Goal: Find contact information: Find contact information

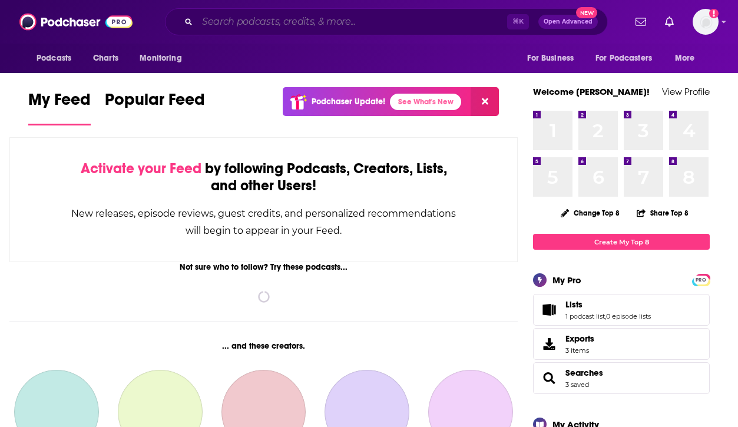
click at [316, 21] on input "Search podcasts, credits, & more..." at bounding box center [352, 21] width 310 height 19
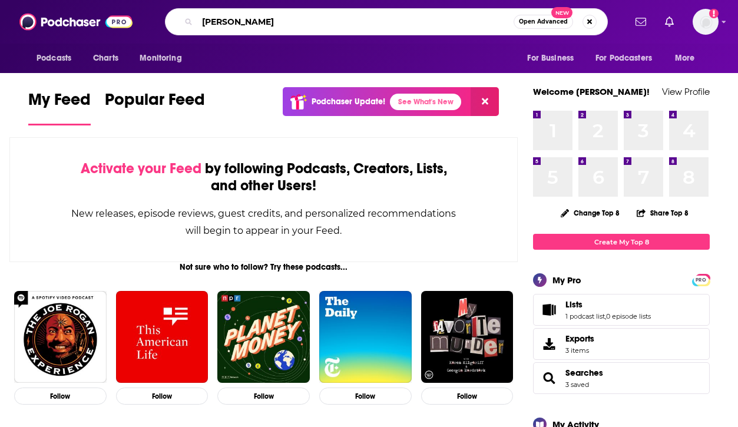
type input "[PERSON_NAME]"
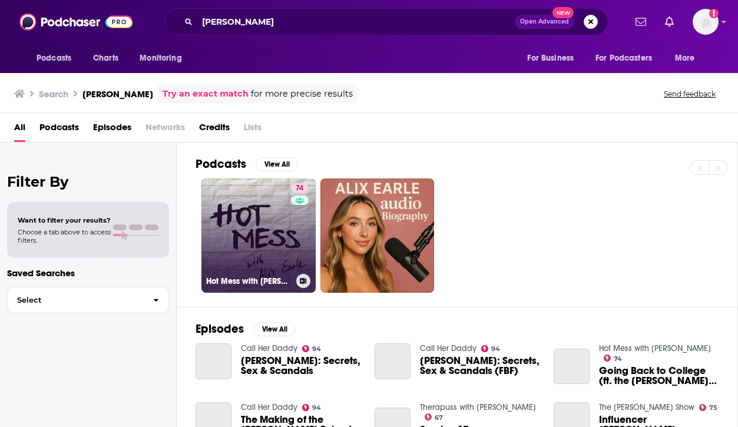
click at [256, 277] on h3 "Hot Mess with Alix Earle" at bounding box center [248, 281] width 85 height 10
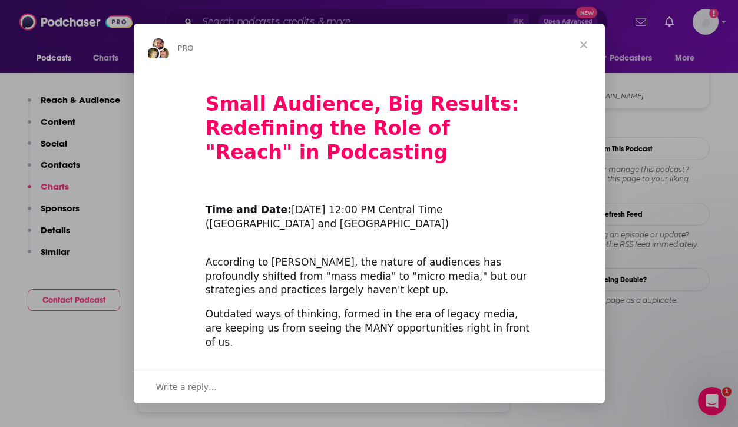
click at [95, 405] on div "Intercom messenger" at bounding box center [369, 213] width 738 height 427
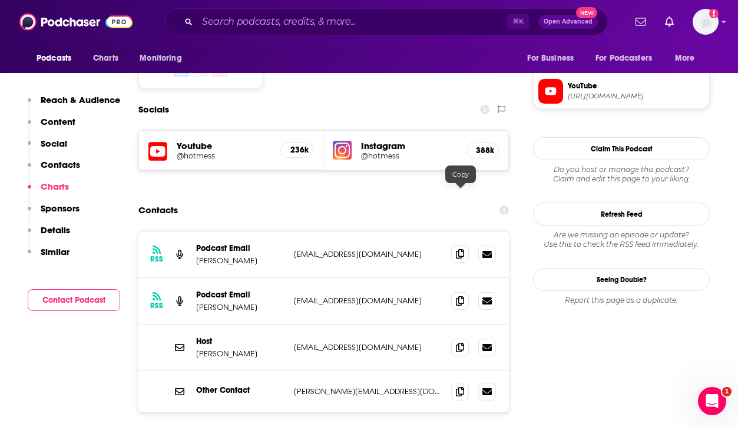
click at [463, 249] on icon at bounding box center [460, 253] width 8 height 9
click at [460, 342] on icon at bounding box center [460, 346] width 8 height 9
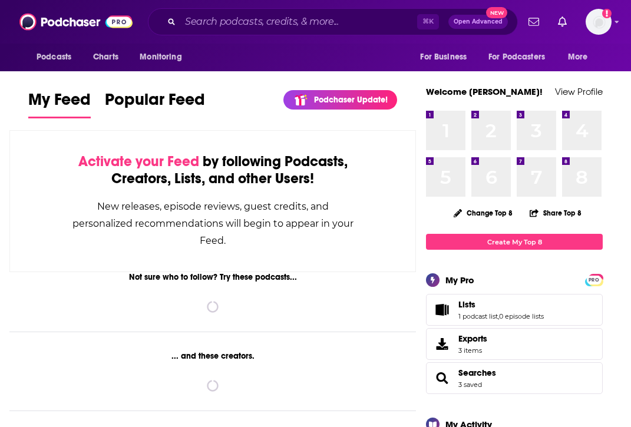
click at [286, 38] on div "Podcasts Charts Monitoring ⌘ K Open Advanced New For Business For Podcasters Mo…" at bounding box center [315, 22] width 631 height 44
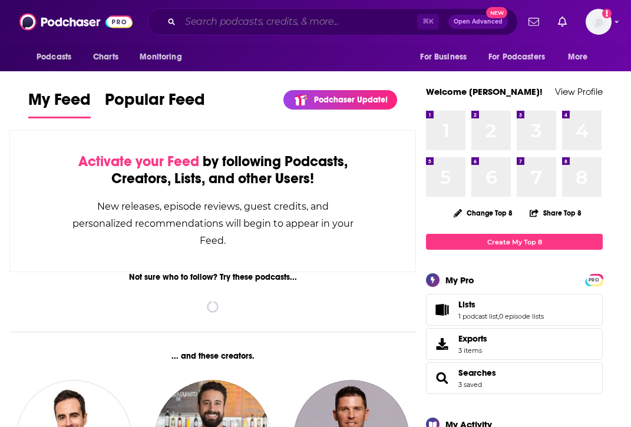
click at [267, 22] on input "Search podcasts, credits, & more..." at bounding box center [298, 21] width 237 height 19
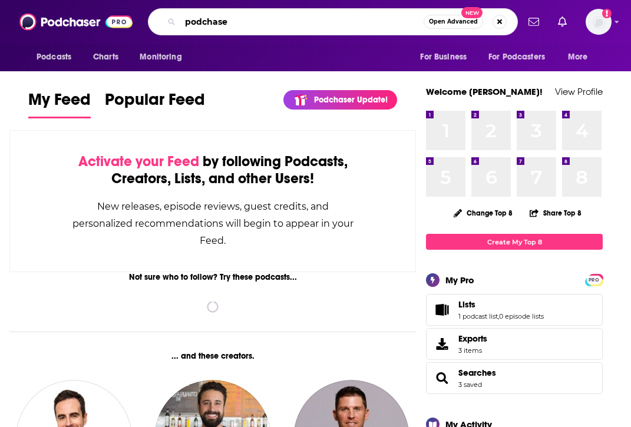
click at [267, 22] on input "podchase" at bounding box center [301, 21] width 243 height 19
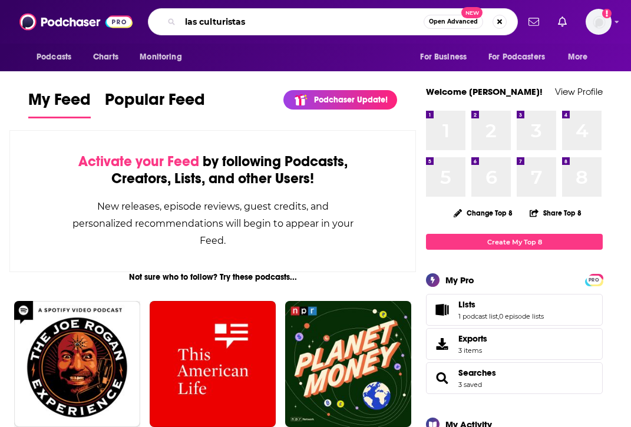
type input "las culturistas"
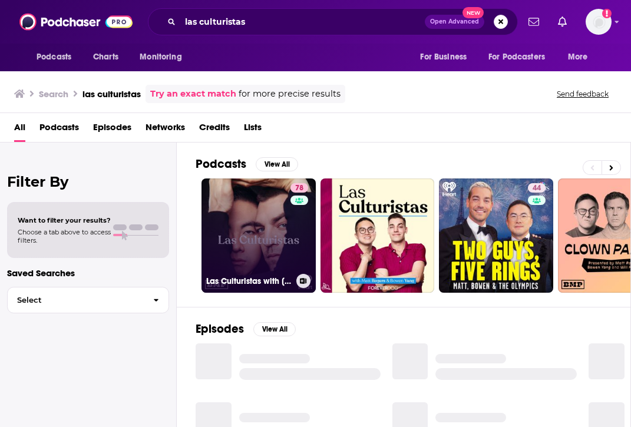
click at [225, 217] on link "78 Las Culturistas with [PERSON_NAME] and [PERSON_NAME]" at bounding box center [258, 235] width 114 height 114
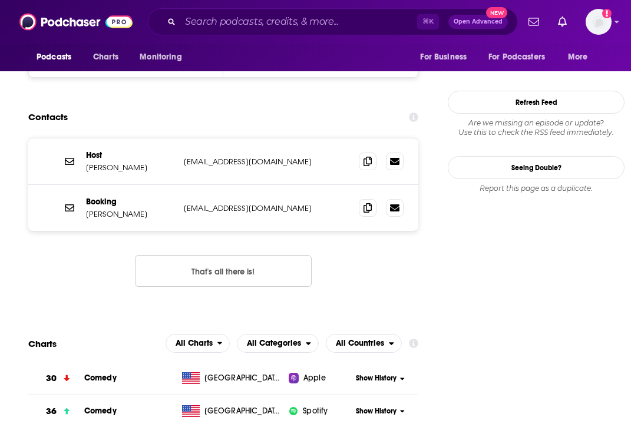
scroll to position [1137, 0]
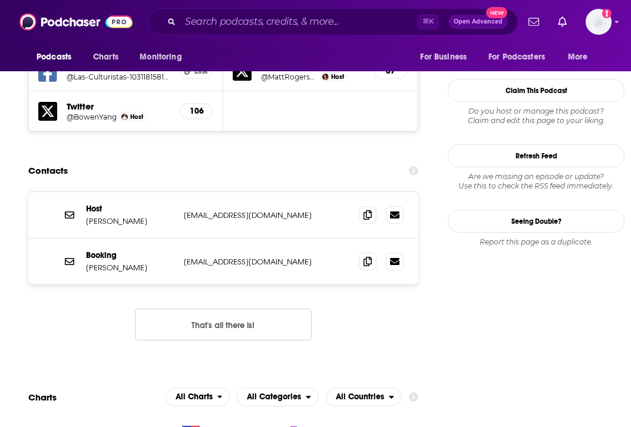
click at [197, 309] on button "That's all there is!" at bounding box center [223, 325] width 177 height 32
click at [102, 243] on div "Host [PERSON_NAME] [EMAIL_ADDRESS][DOMAIN_NAME] [EMAIL_ADDRESS][DOMAIN_NAME] Bo…" at bounding box center [223, 275] width 390 height 168
click at [202, 309] on button "That's all there is!" at bounding box center [223, 325] width 177 height 32
drag, startPoint x: 313, startPoint y: 187, endPoint x: 171, endPoint y: 184, distance: 142.0
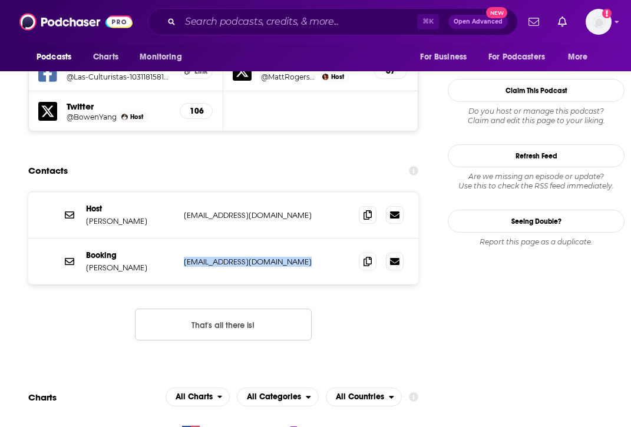
click at [171, 239] on div "Booking [PERSON_NAME] [PERSON_NAME][EMAIL_ADDRESS][DOMAIN_NAME] [EMAIL_ADDRESS]…" at bounding box center [223, 262] width 390 height 46
copy div "[EMAIL_ADDRESS][DOMAIN_NAME]"
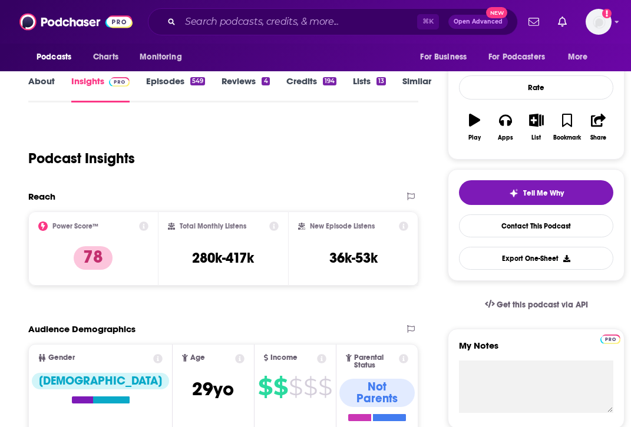
scroll to position [30, 0]
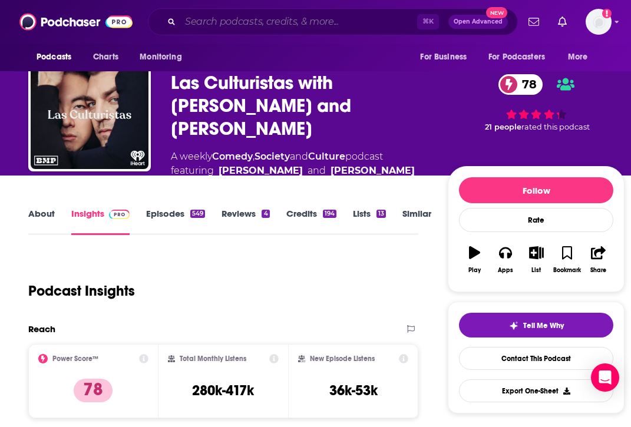
click at [224, 26] on input "Search podcasts, credits, & more..." at bounding box center [298, 21] width 237 height 19
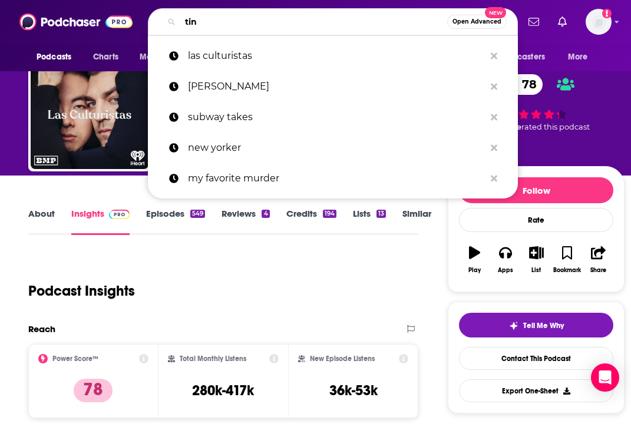
type input "tinx"
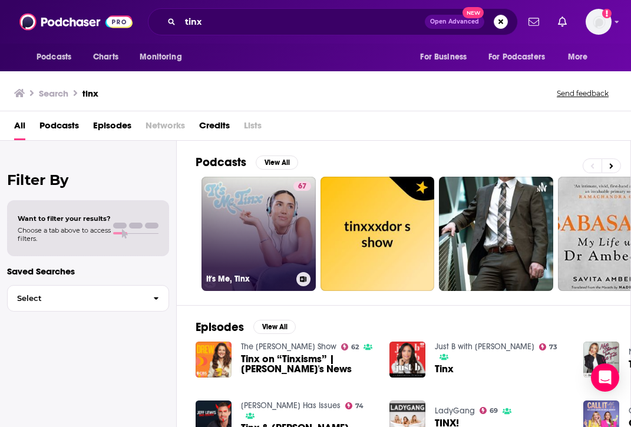
click at [243, 244] on link "67 It's Me, Tinx" at bounding box center [258, 234] width 114 height 114
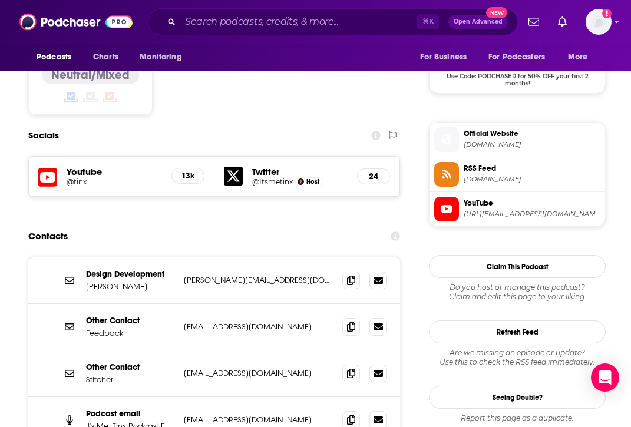
scroll to position [1049, 0]
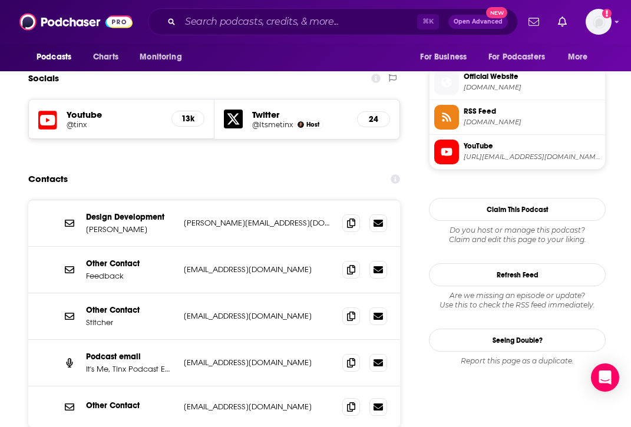
click at [256, 357] on p "[EMAIL_ADDRESS][DOMAIN_NAME]" at bounding box center [258, 362] width 149 height 10
click at [354, 357] on icon at bounding box center [351, 361] width 8 height 9
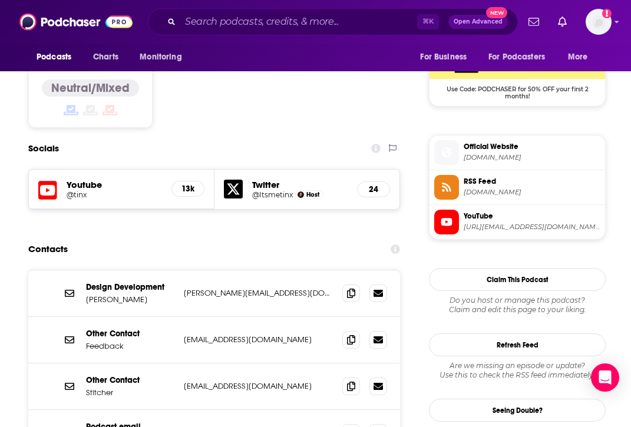
scroll to position [956, 0]
